Goal: Obtain resource: Download file/media

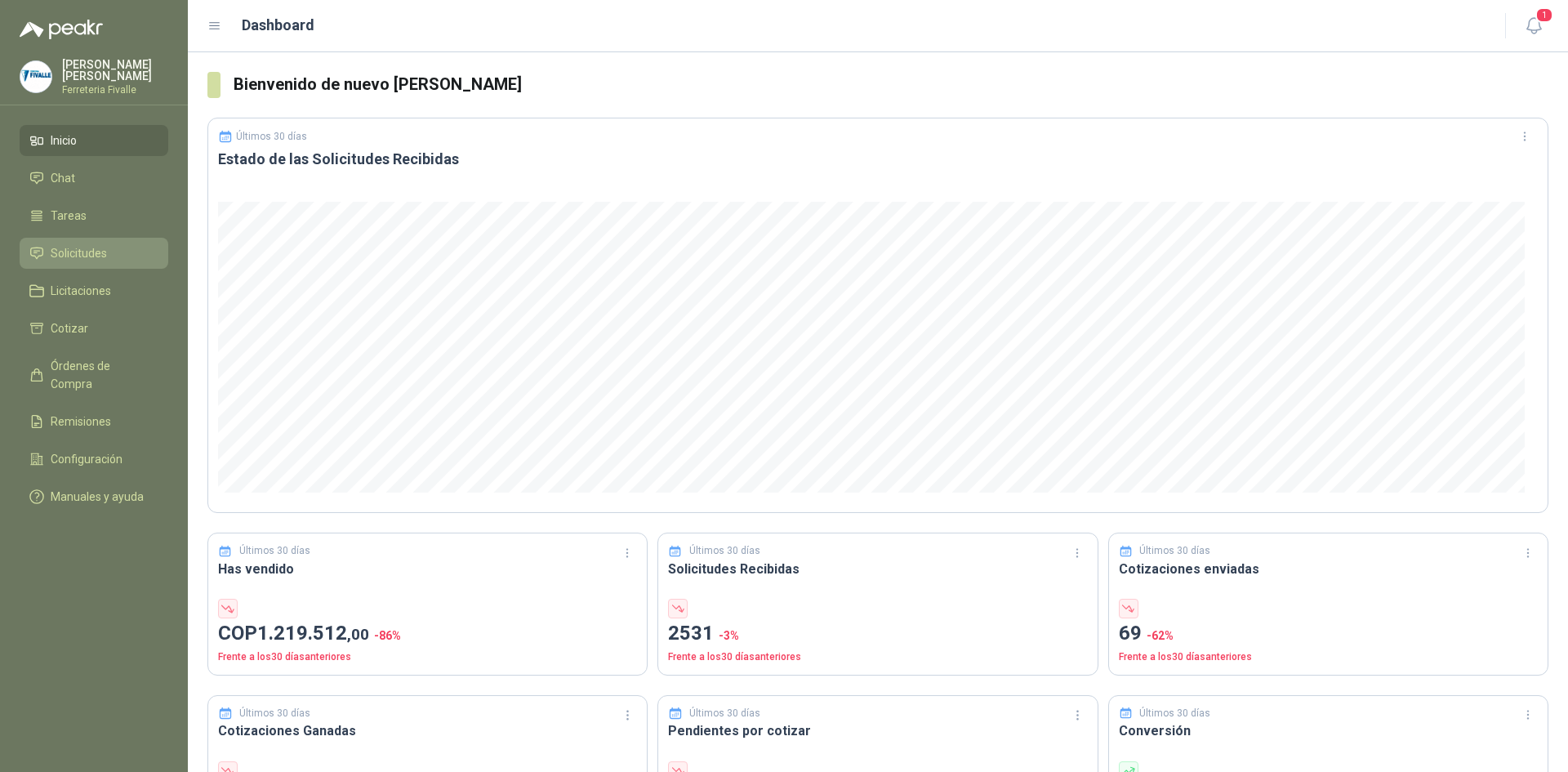
click at [73, 262] on span "Solicitudes" at bounding box center [78, 254] width 56 height 18
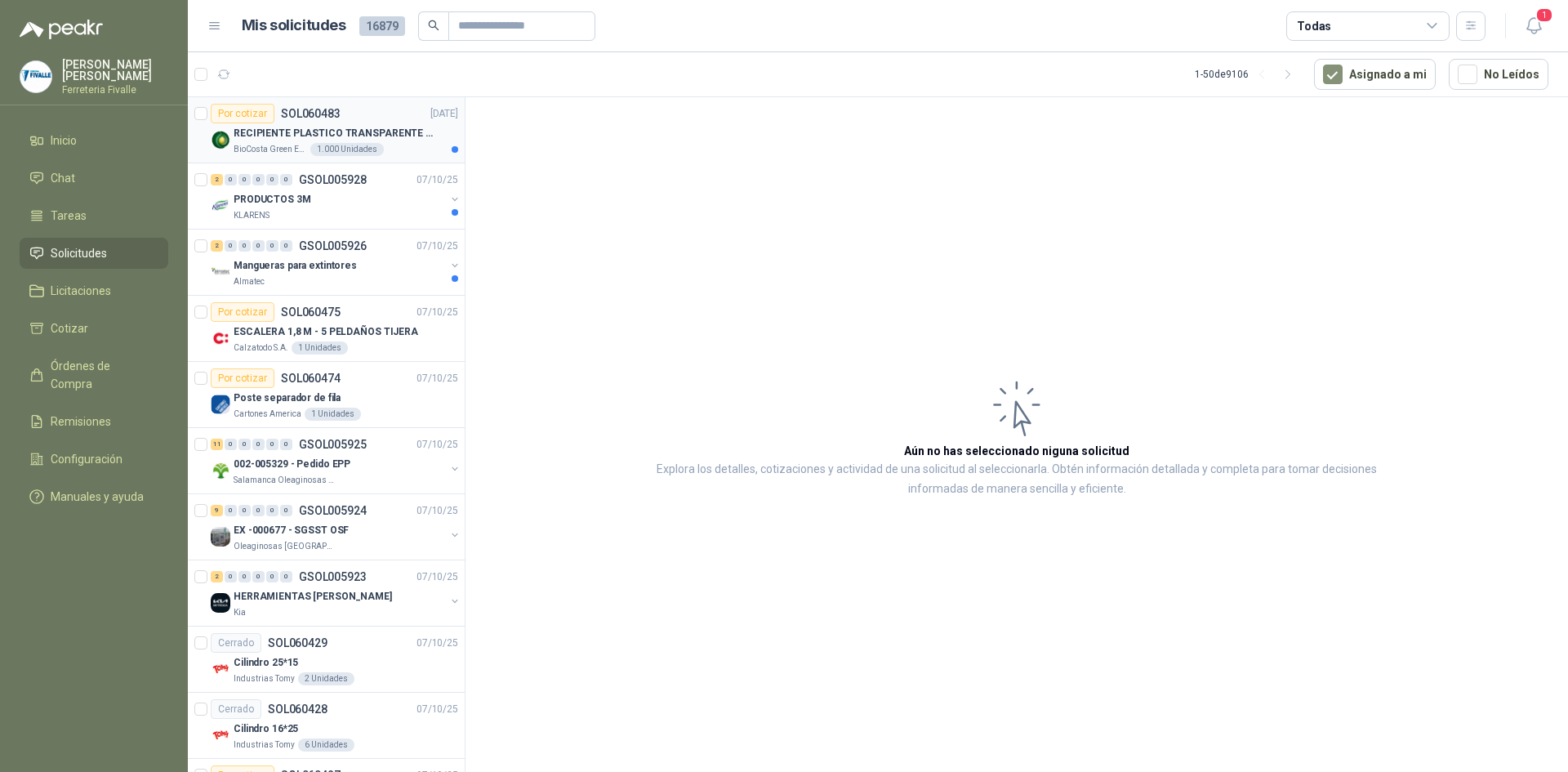
click at [327, 126] on p "RECIPIENTE PLASTICO TRANSPARENTE 500 ML" at bounding box center [335, 133] width 203 height 16
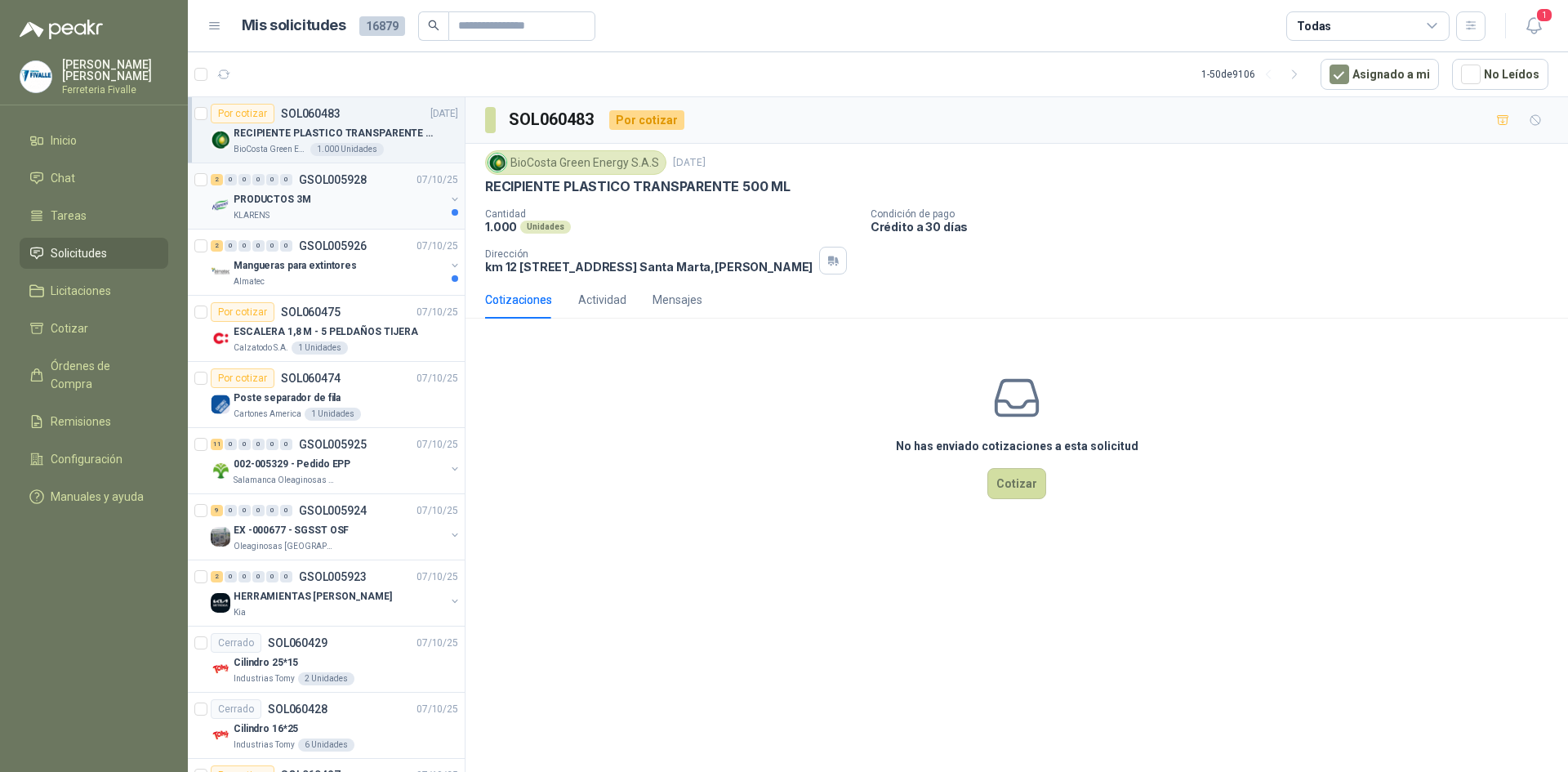
click at [331, 187] on div "2 0 0 0 0 0 GSOL005928 [DATE]" at bounding box center [335, 180] width 250 height 20
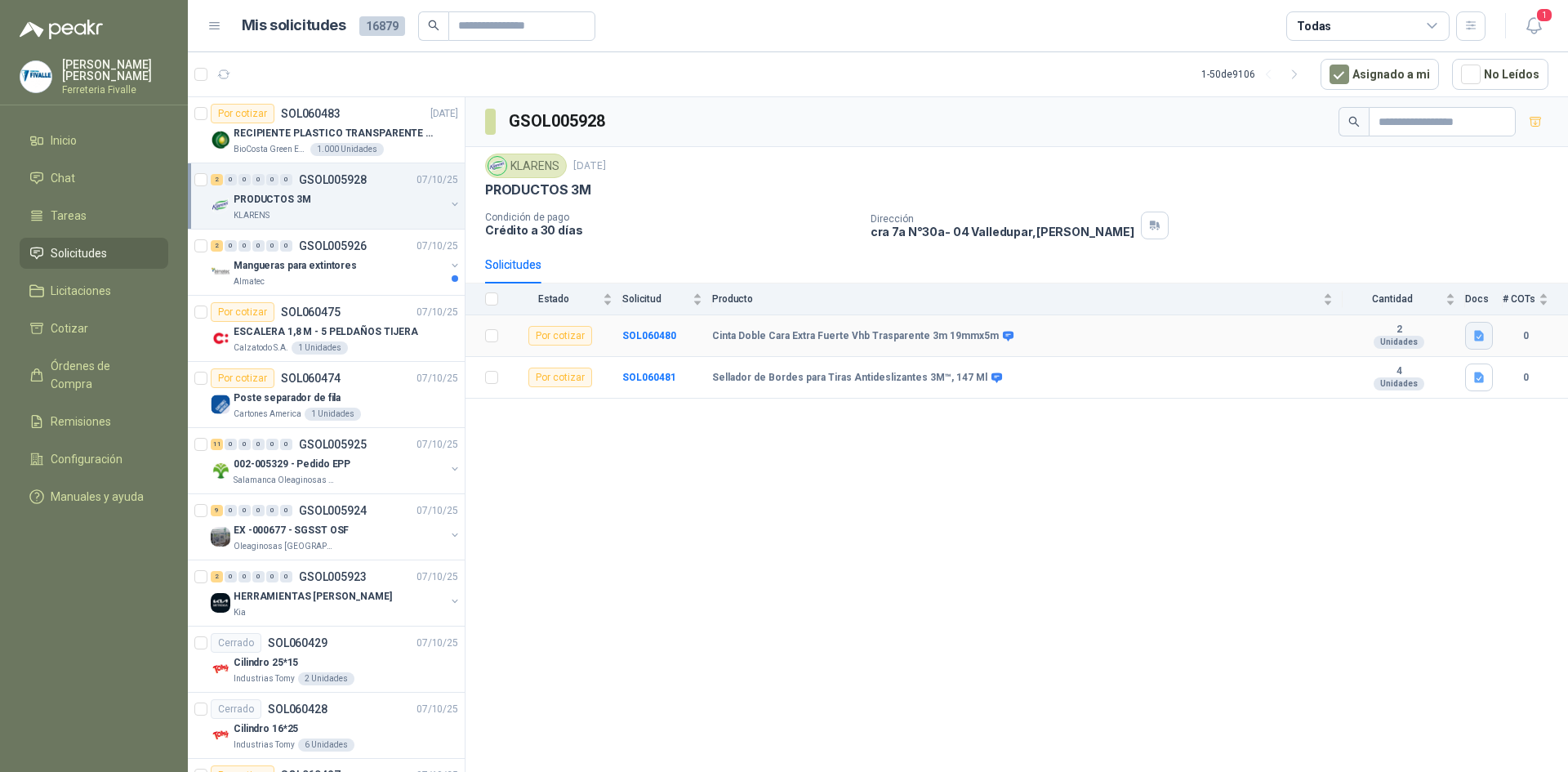
click at [1477, 331] on icon "button" at bounding box center [1479, 336] width 10 height 11
click at [1461, 307] on button "CINTA.png" at bounding box center [1446, 300] width 72 height 17
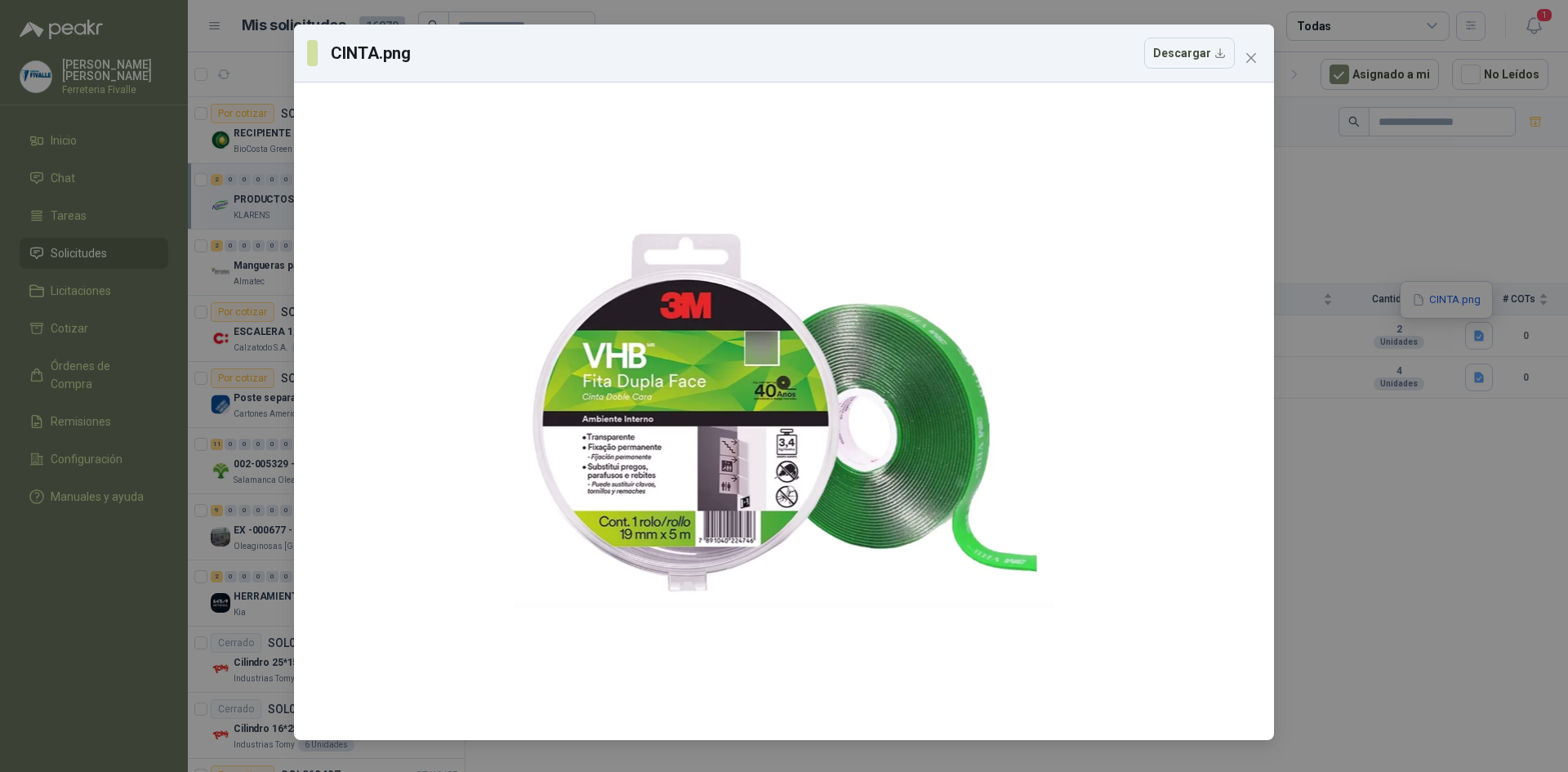
click at [1485, 387] on div "CINTA.png Descargar" at bounding box center [784, 386] width 1568 height 772
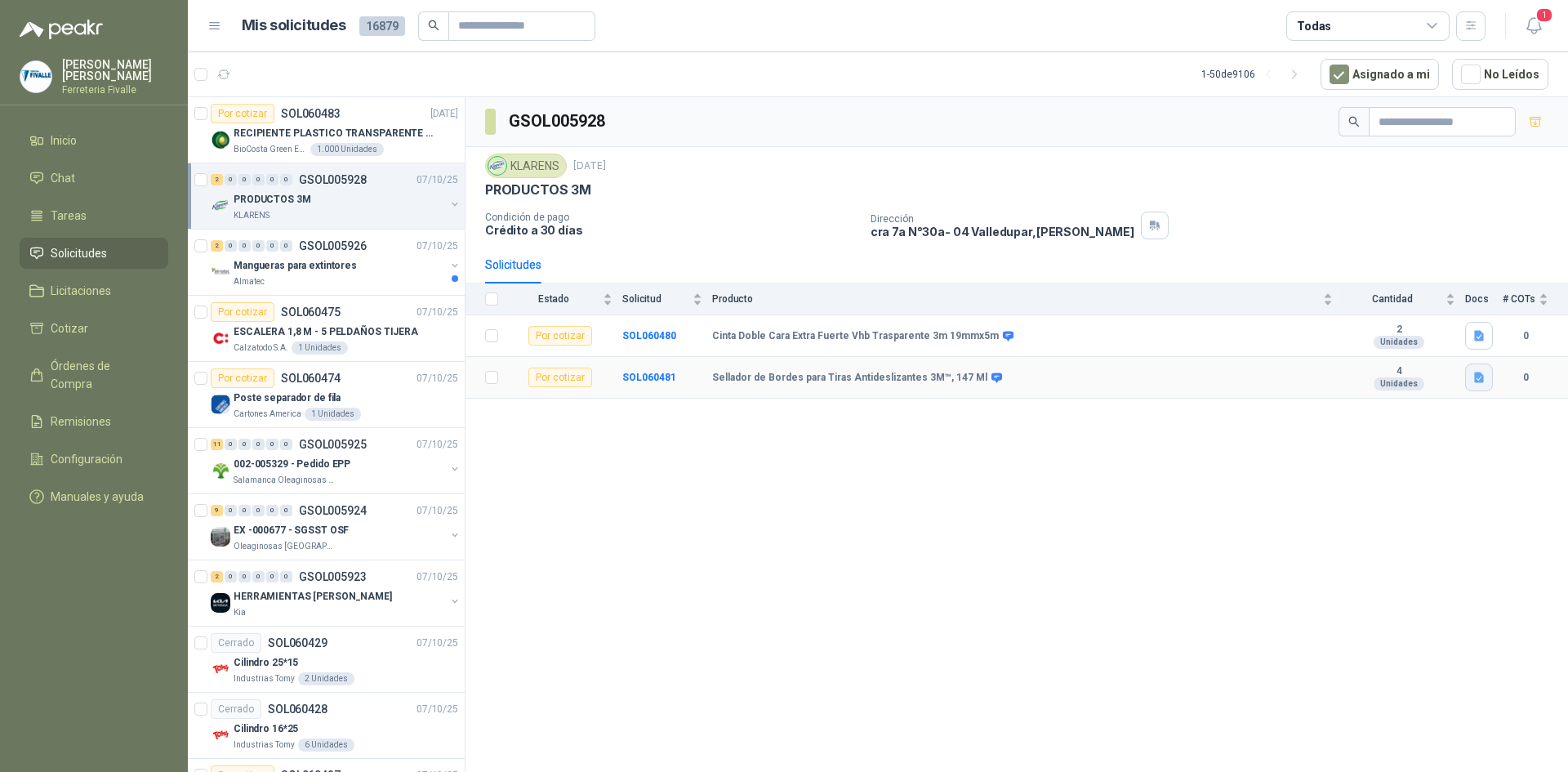
click at [1481, 368] on button "button" at bounding box center [1479, 378] width 28 height 28
click at [1431, 335] on button "SELLADOR.png" at bounding box center [1435, 341] width 94 height 17
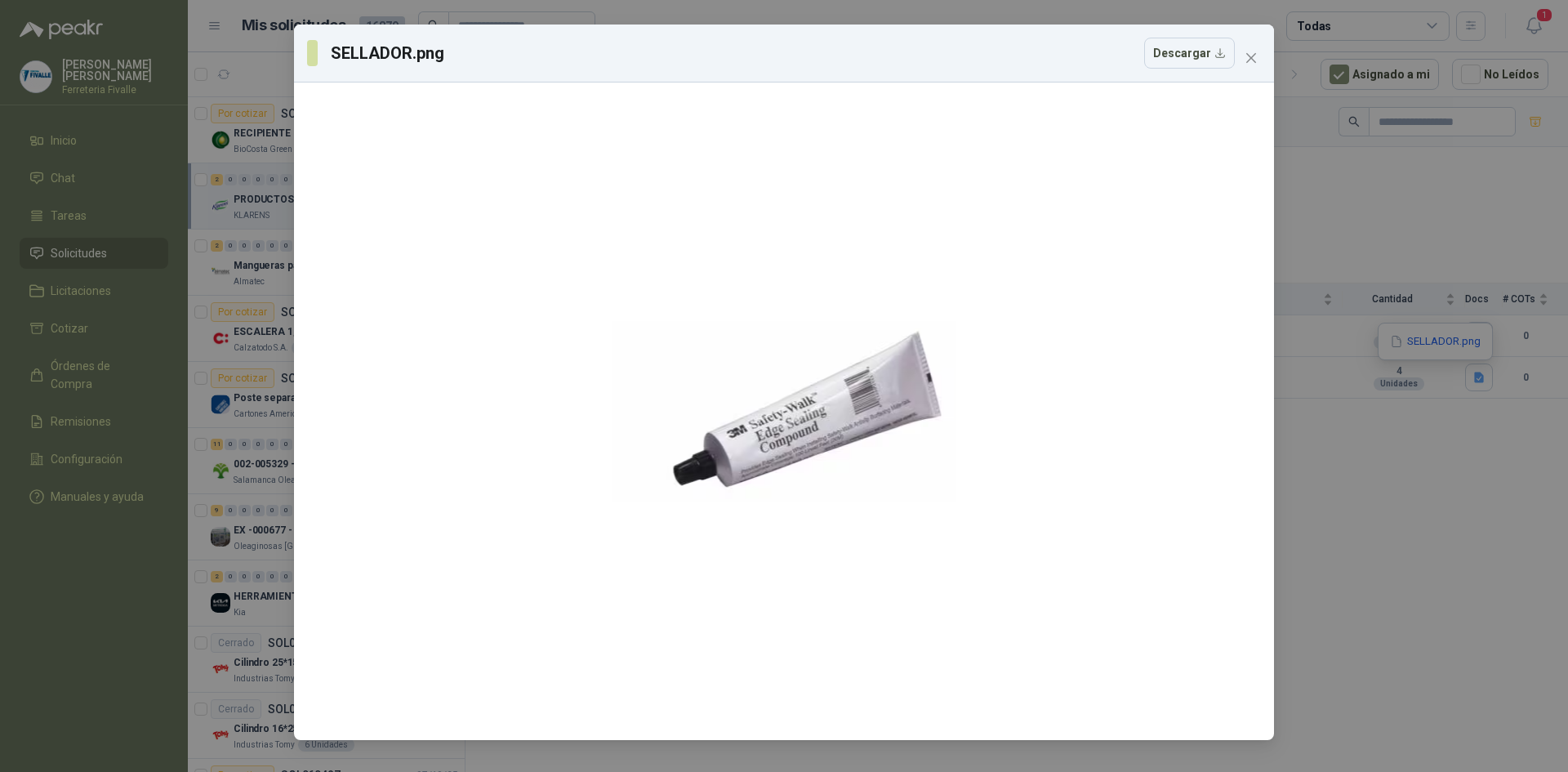
click at [1469, 499] on div "SELLADOR.png Descargar" at bounding box center [784, 386] width 1568 height 772
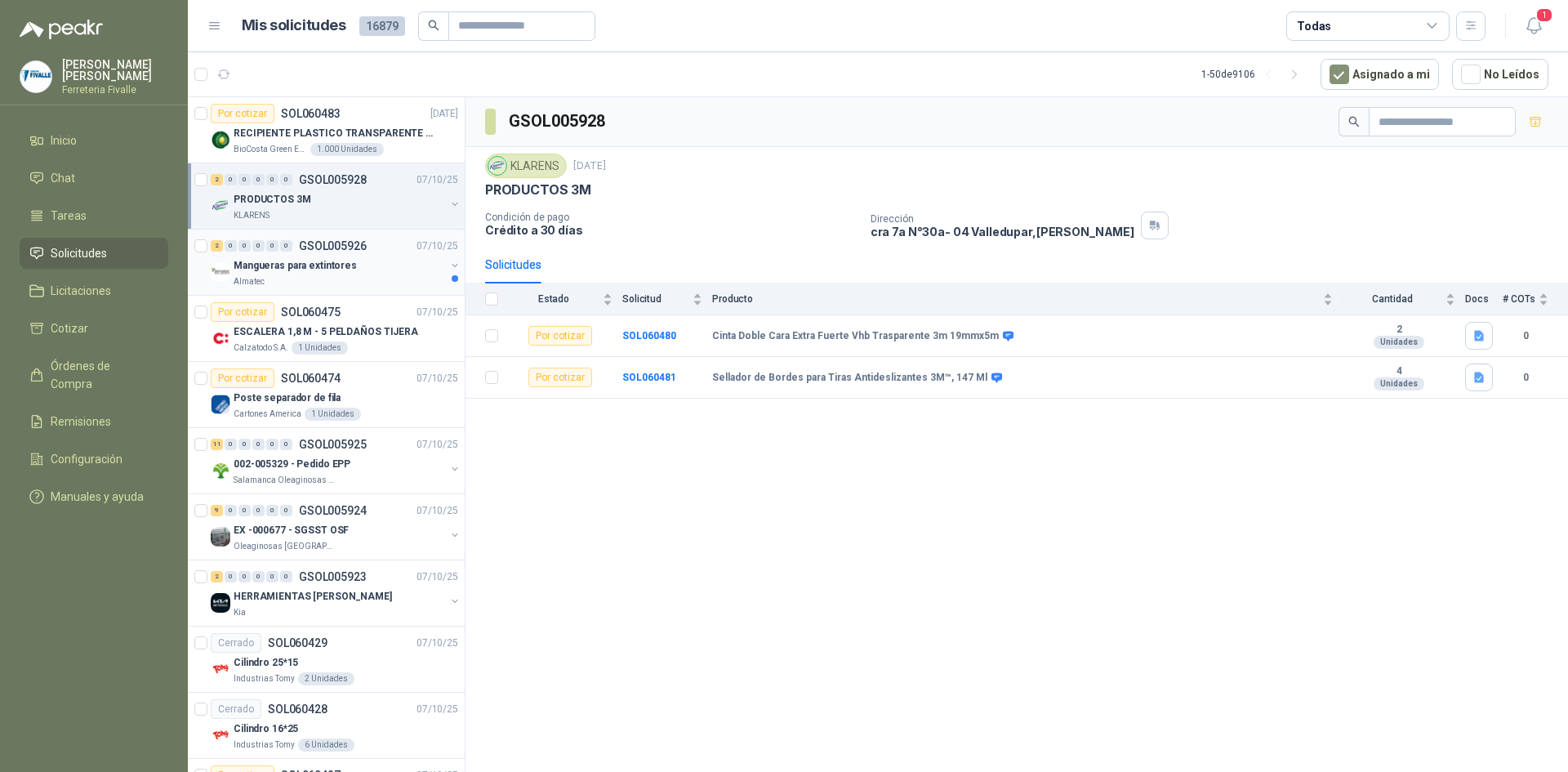
click at [413, 277] on div "Almatec" at bounding box center [340, 282] width 211 height 13
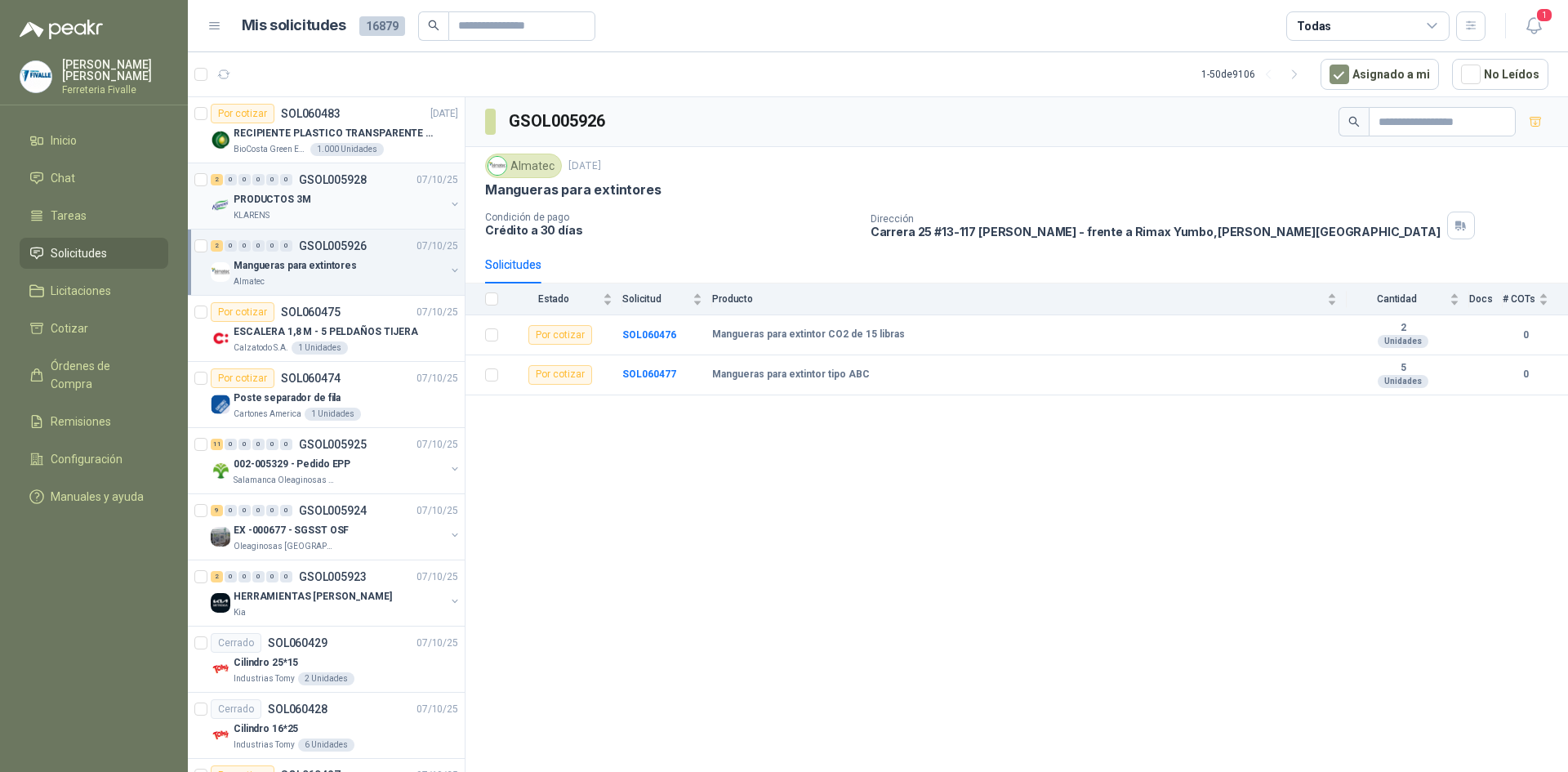
click at [348, 186] on div "2 0 0 0 0 0 GSOL005928 [DATE]" at bounding box center [335, 180] width 250 height 20
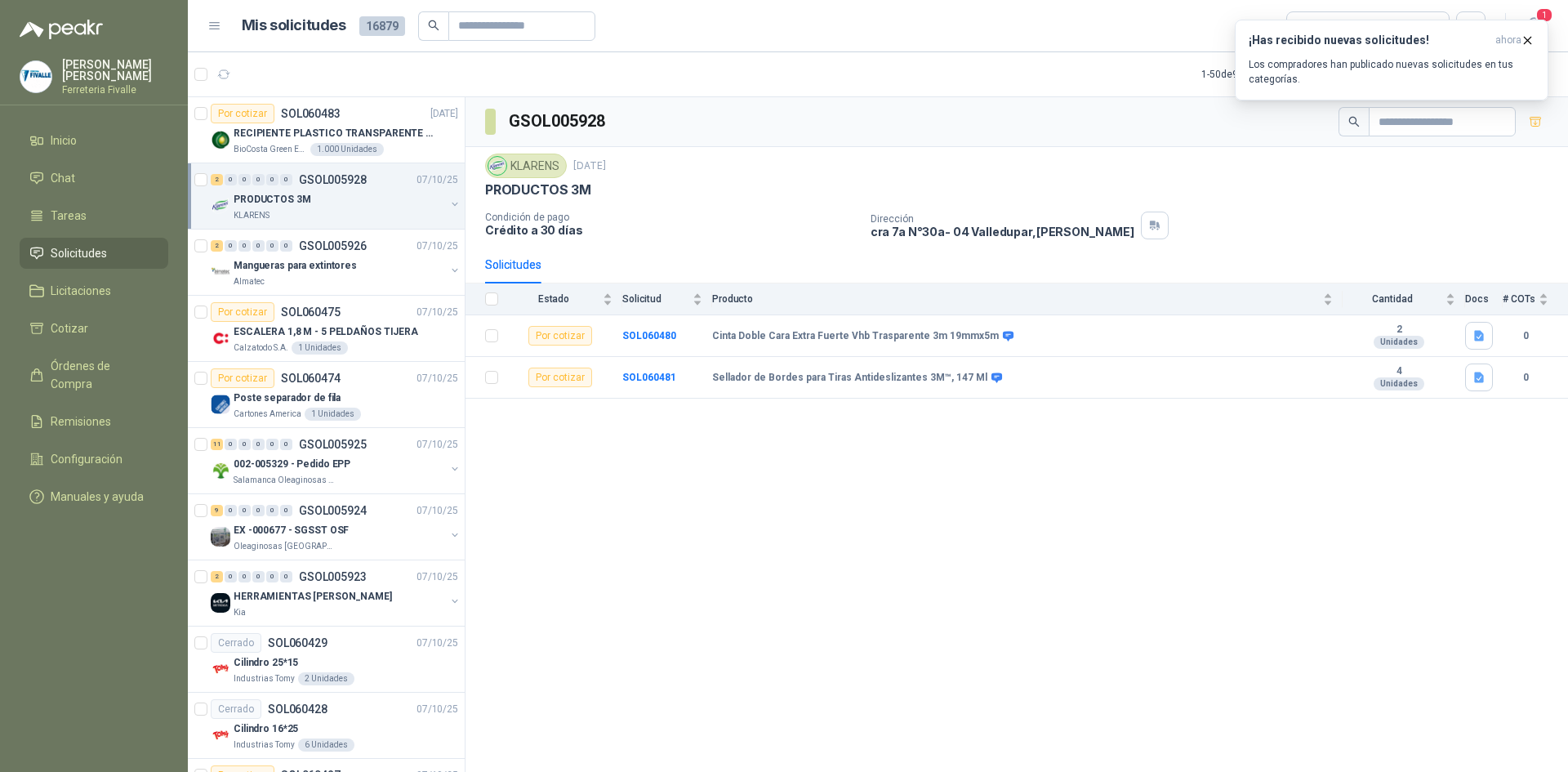
click at [755, 503] on div "GSOL005928 KLARENS [DATE] PRODUCTOS 3M Condición de pago Crédito a 30 días Dire…" at bounding box center [1016, 437] width 1102 height 680
drag, startPoint x: 578, startPoint y: 555, endPoint x: 579, endPoint y: 575, distance: 20.0
click at [578, 555] on div "GSOL005928 KLARENS [DATE] PRODUCTOS 3M Condición de pago Crédito a 30 días Dire…" at bounding box center [1016, 437] width 1102 height 680
click at [1316, 668] on div "GSOL005928 KLARENS [DATE] PRODUCTOS 3M Condición de pago Crédito a 30 días Dire…" at bounding box center [1016, 437] width 1102 height 680
click at [68, 150] on span "Inicio" at bounding box center [64, 141] width 26 height 18
